Goal: Find specific page/section: Find specific page/section

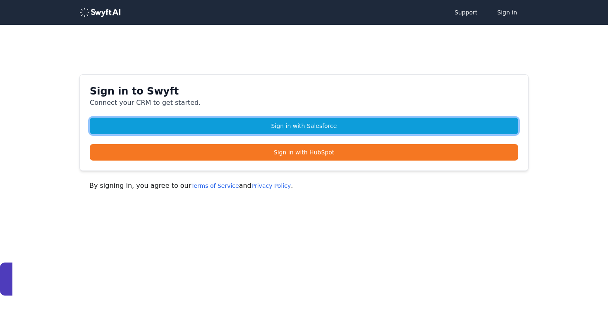
click at [303, 128] on link "Sign in with Salesforce" at bounding box center [304, 126] width 428 height 17
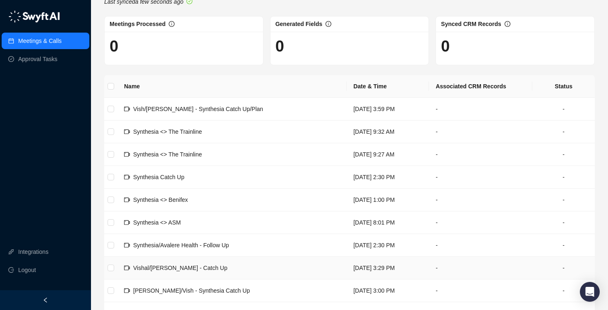
scroll to position [76, 0]
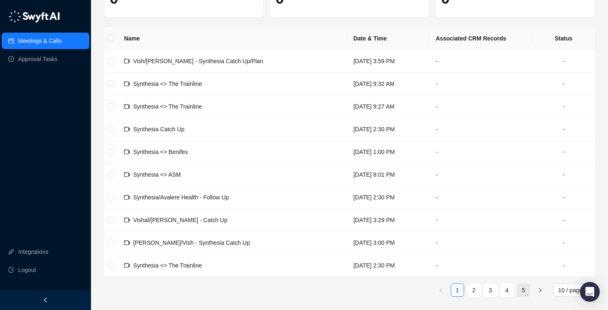
click at [524, 293] on link "5" at bounding box center [523, 290] width 12 height 12
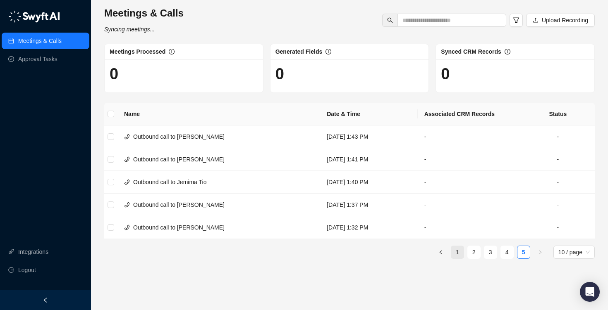
click at [458, 259] on li "1" at bounding box center [457, 252] width 13 height 13
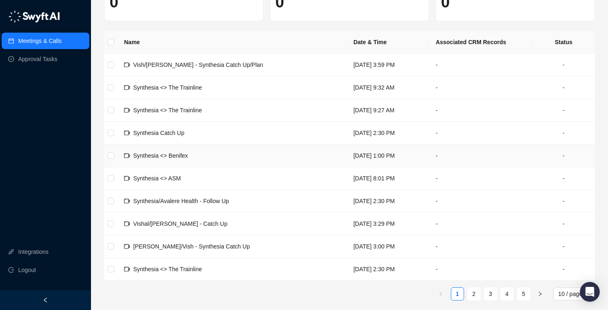
scroll to position [73, 0]
